Goal: Navigation & Orientation: Understand site structure

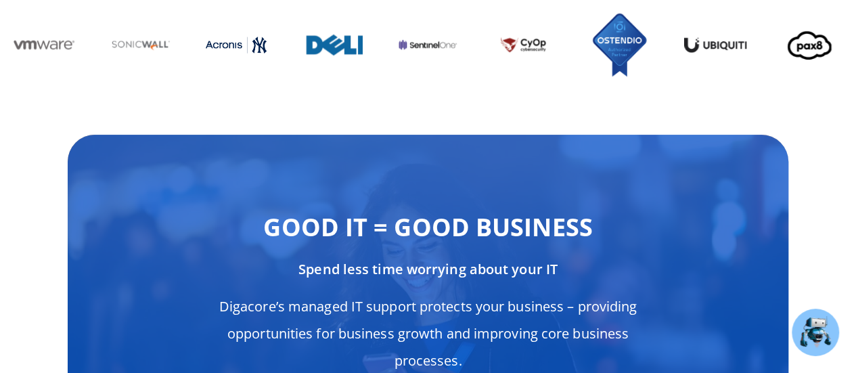
scroll to position [5211, 0]
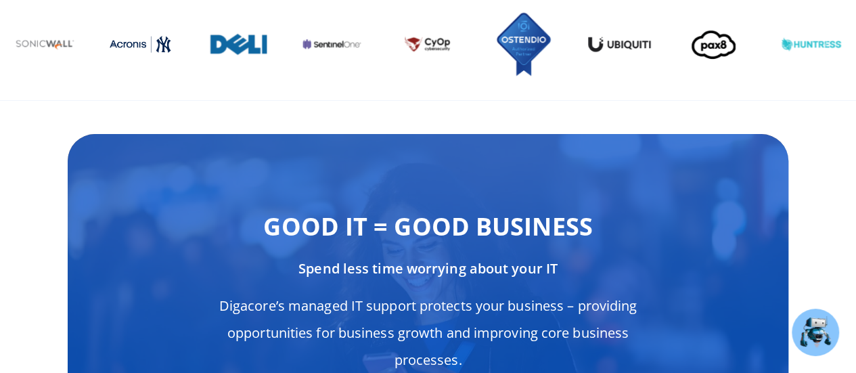
click at [267, 35] on img "10 / 13" at bounding box center [236, 44] width 62 height 34
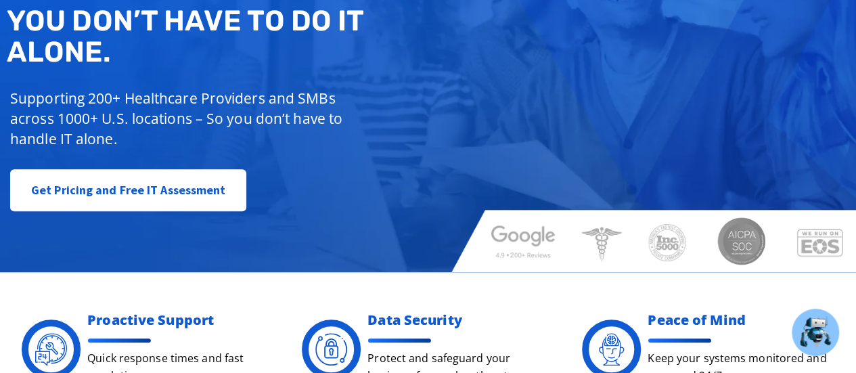
scroll to position [0, 0]
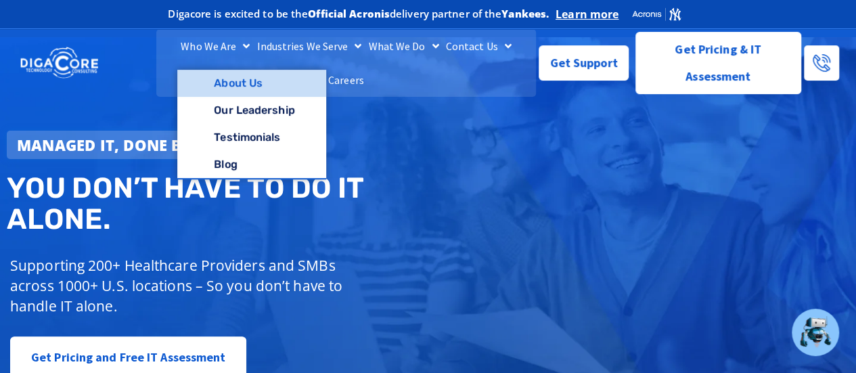
click at [225, 93] on link "About Us" at bounding box center [251, 83] width 148 height 27
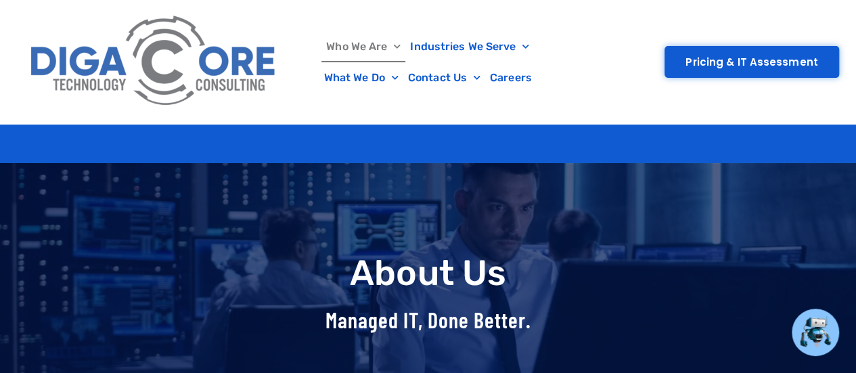
scroll to position [268, 0]
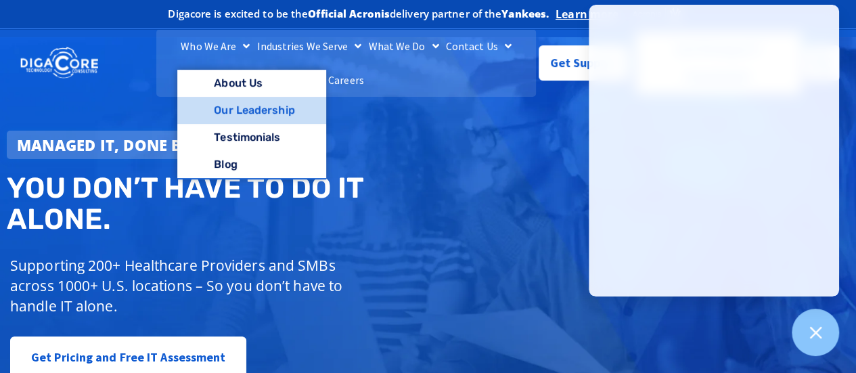
click at [254, 124] on link "Our Leadership" at bounding box center [251, 110] width 148 height 27
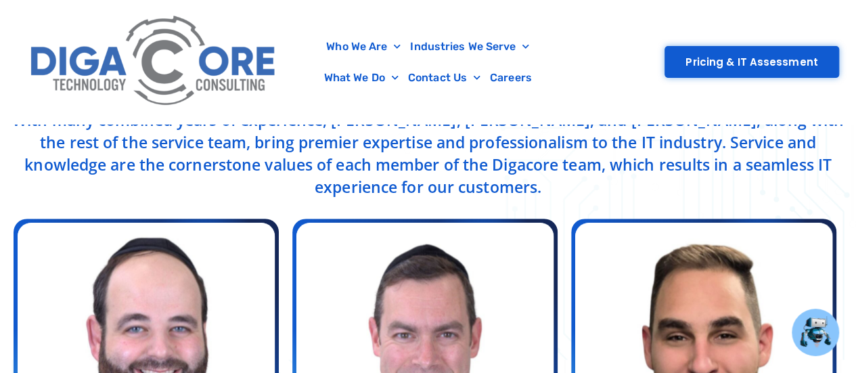
scroll to position [447, 0]
